Goal: Information Seeking & Learning: Learn about a topic

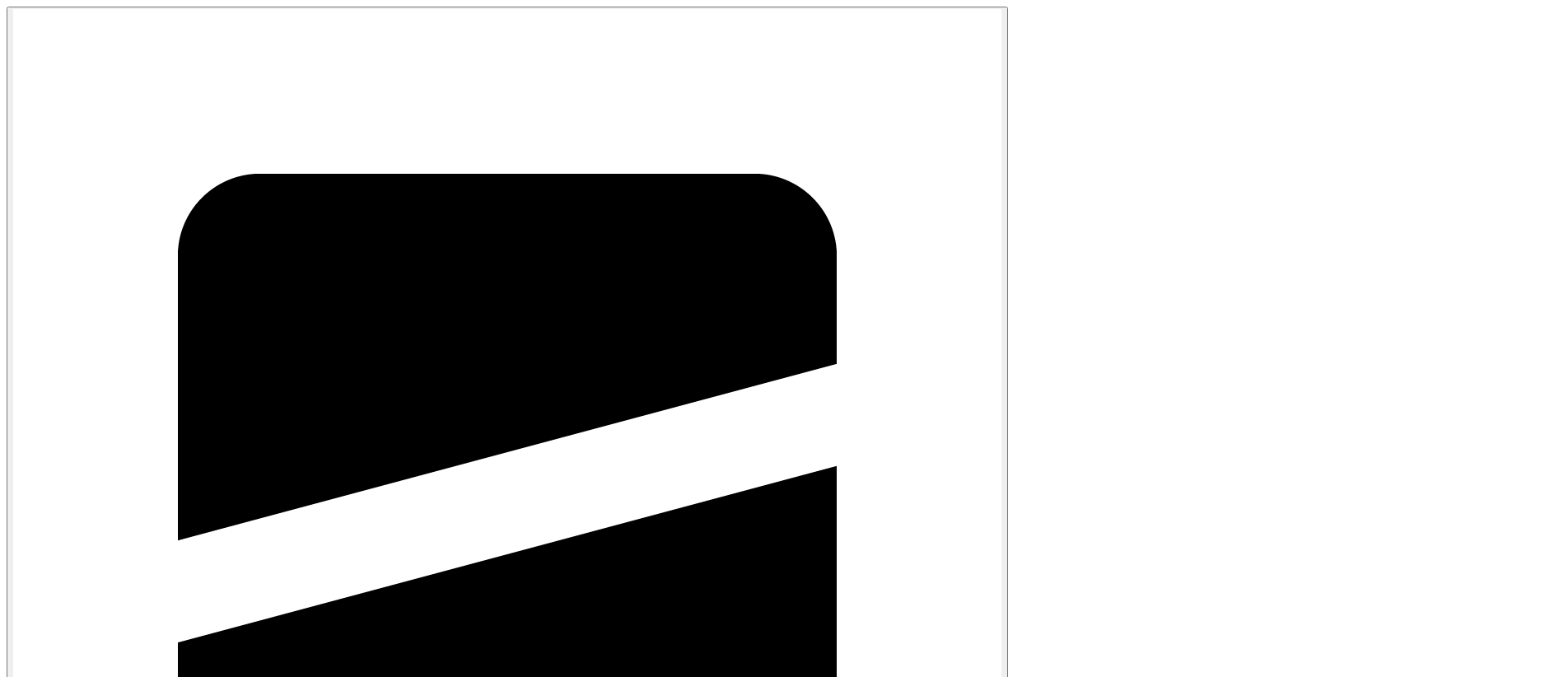
type input "September Tasks"
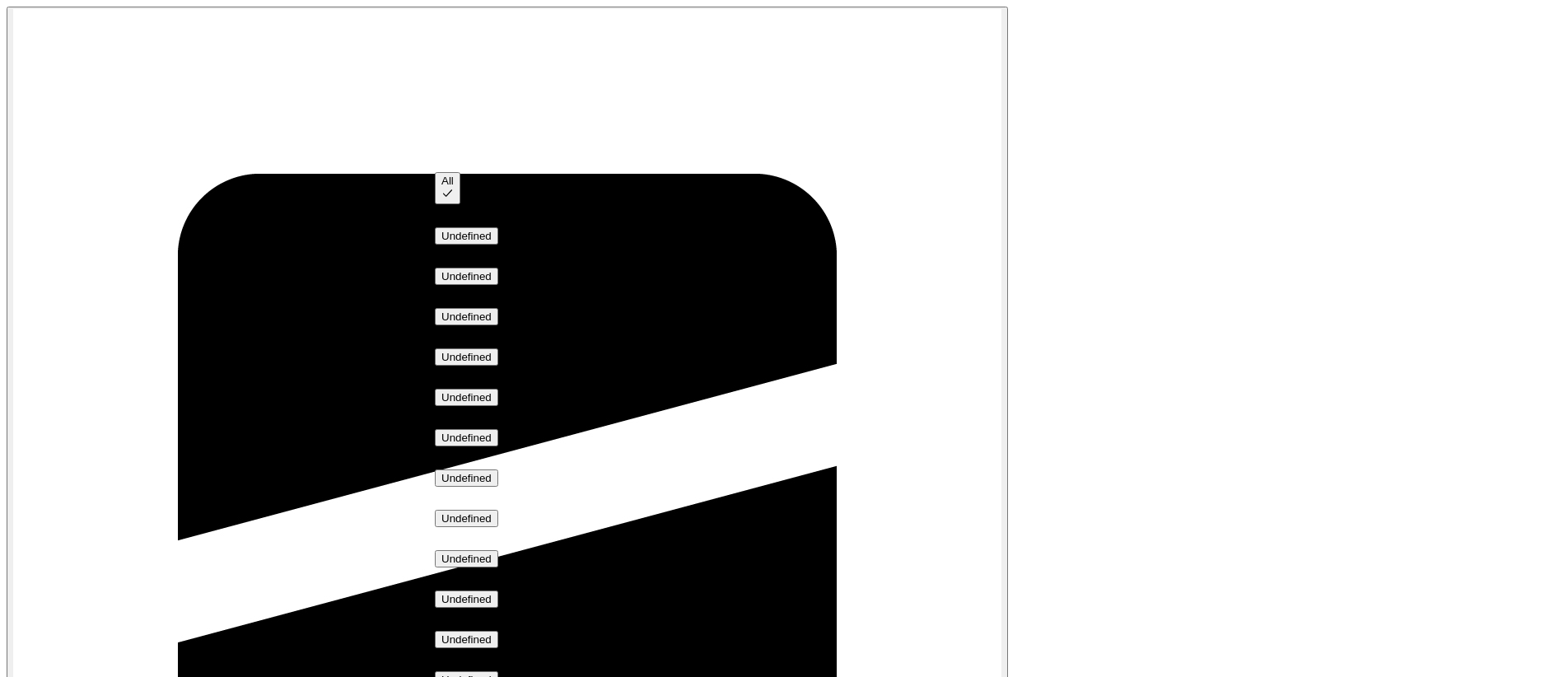
type input "All"
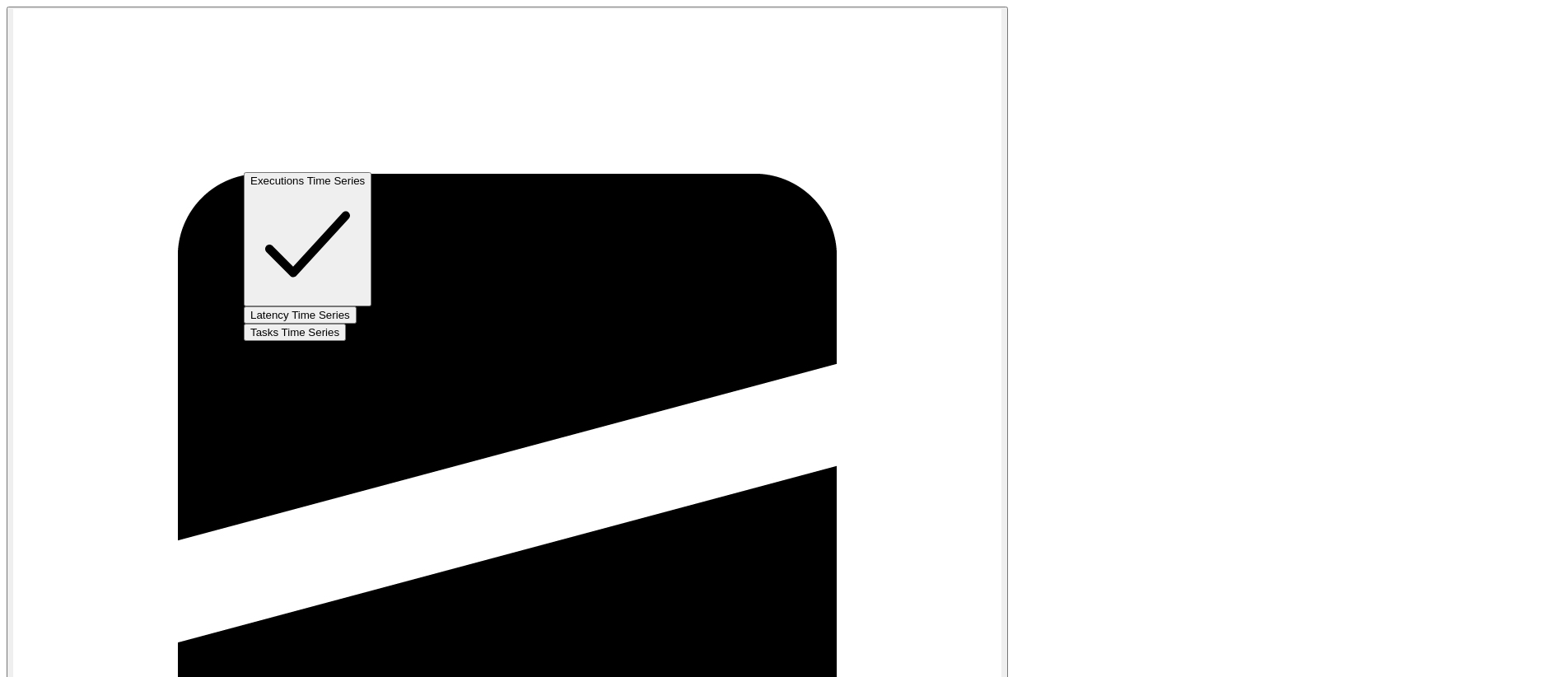
click at [343, 309] on span "Latency Time Series" at bounding box center [300, 315] width 100 height 13
type input "Latency Time Series"
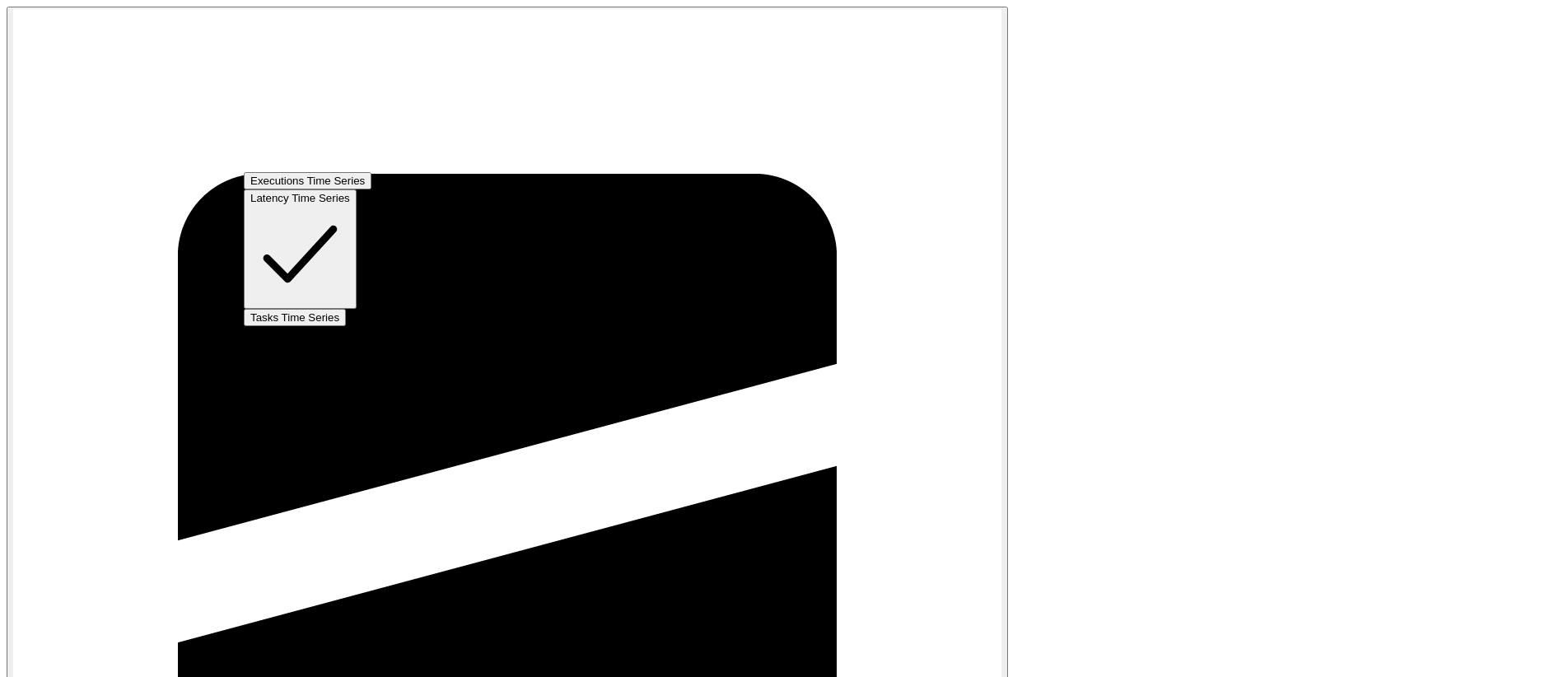
click at [339, 312] on span "Tasks Time Series" at bounding box center [295, 318] width 89 height 13
type input "Tasks Time Series"
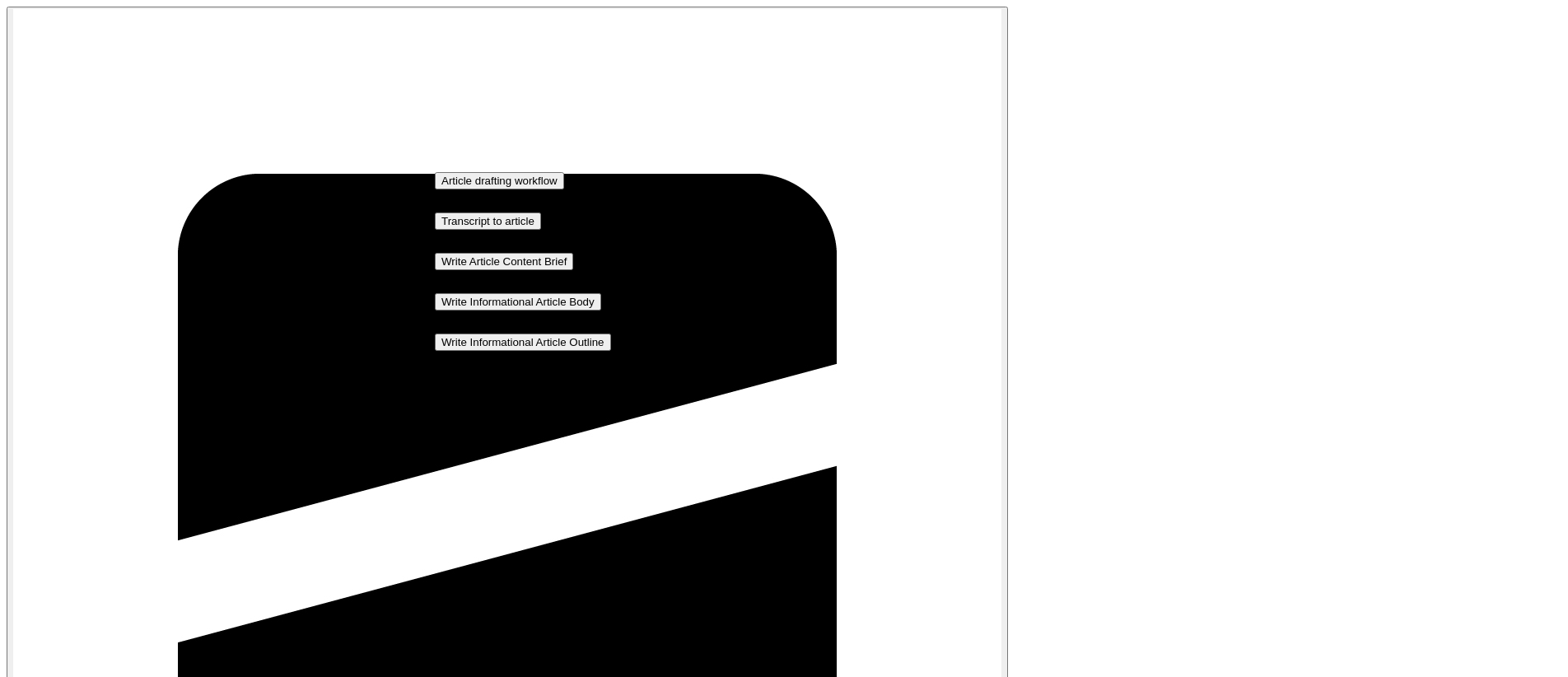
click at [533, 187] on span "Article drafting workflow" at bounding box center [499, 180] width 116 height 13
type input "Article drafting workflow"
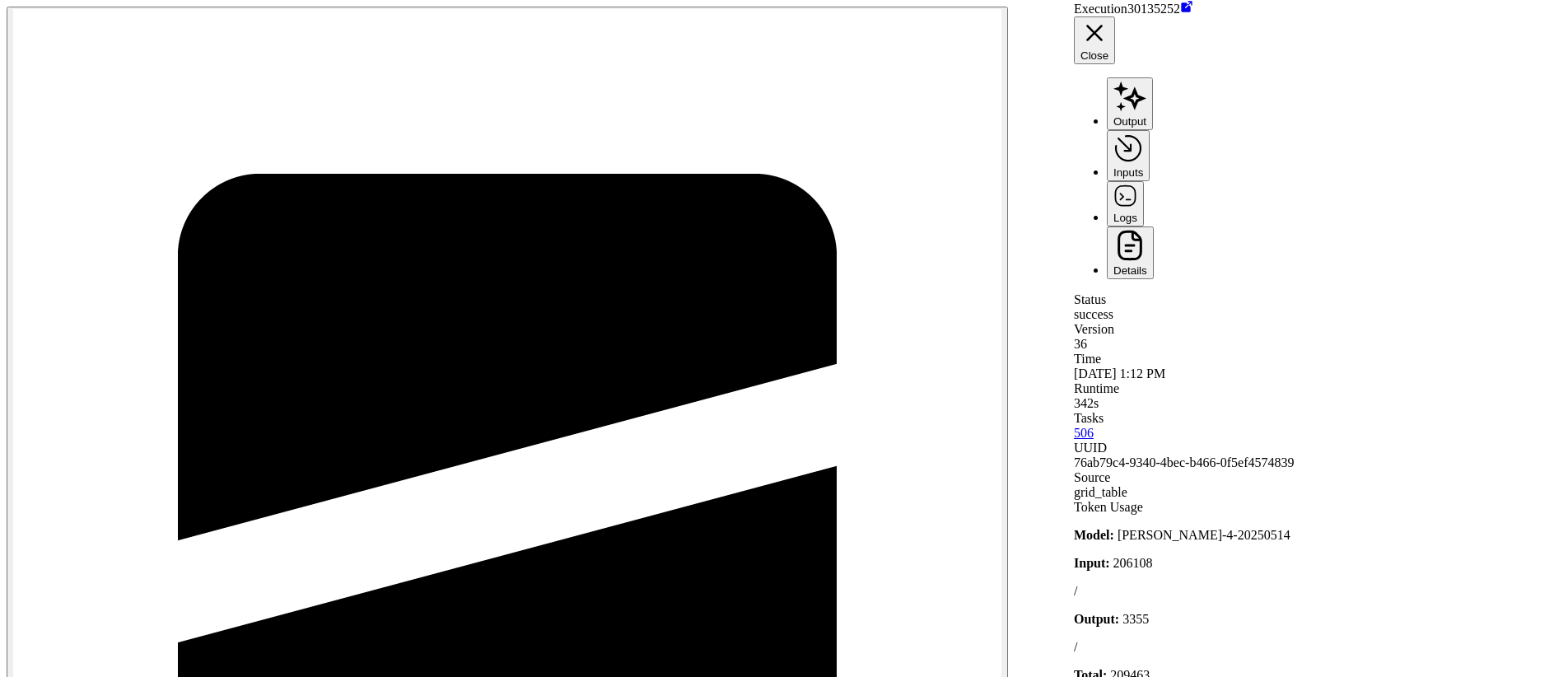
click at [1143, 181] on button "Logs" at bounding box center [1125, 203] width 37 height 44
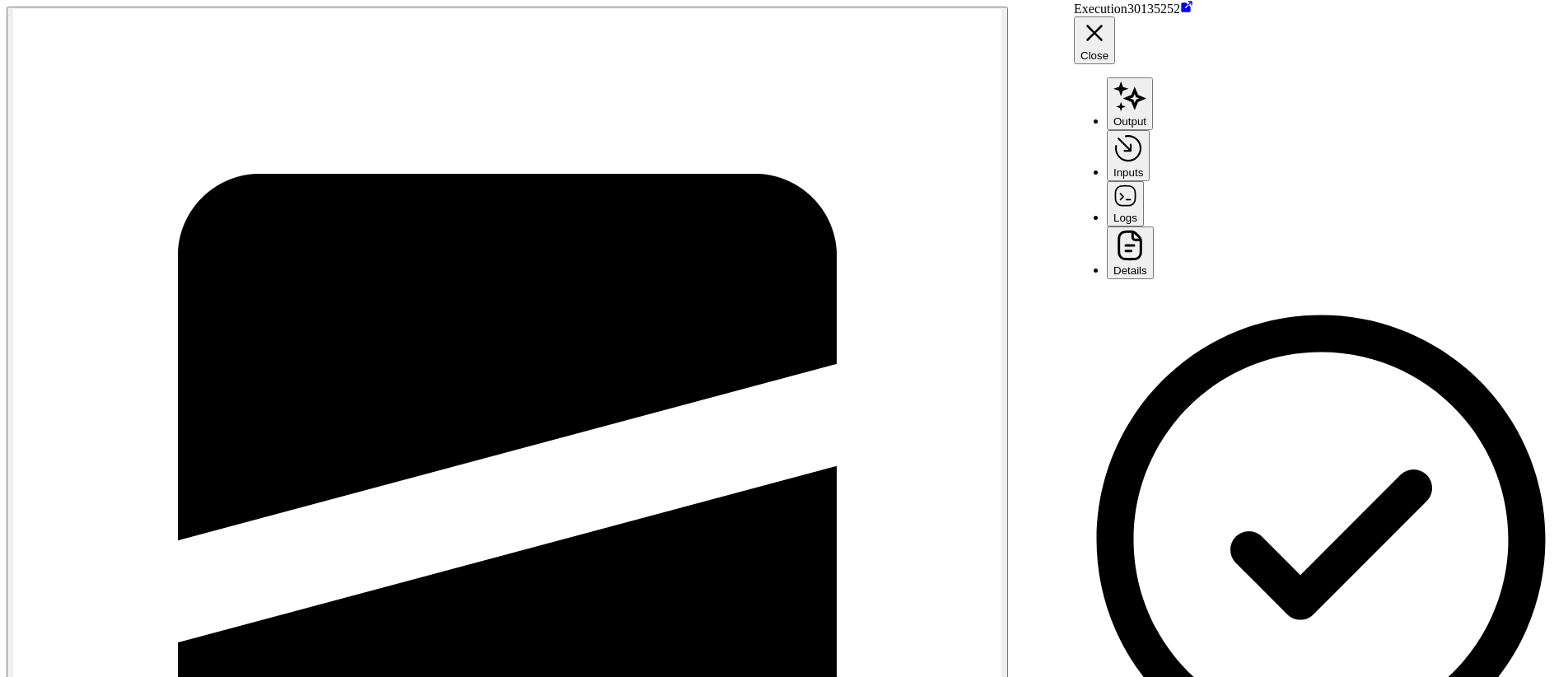
click at [1115, 18] on button "Close" at bounding box center [1094, 40] width 41 height 48
